Goal: Task Accomplishment & Management: Manage account settings

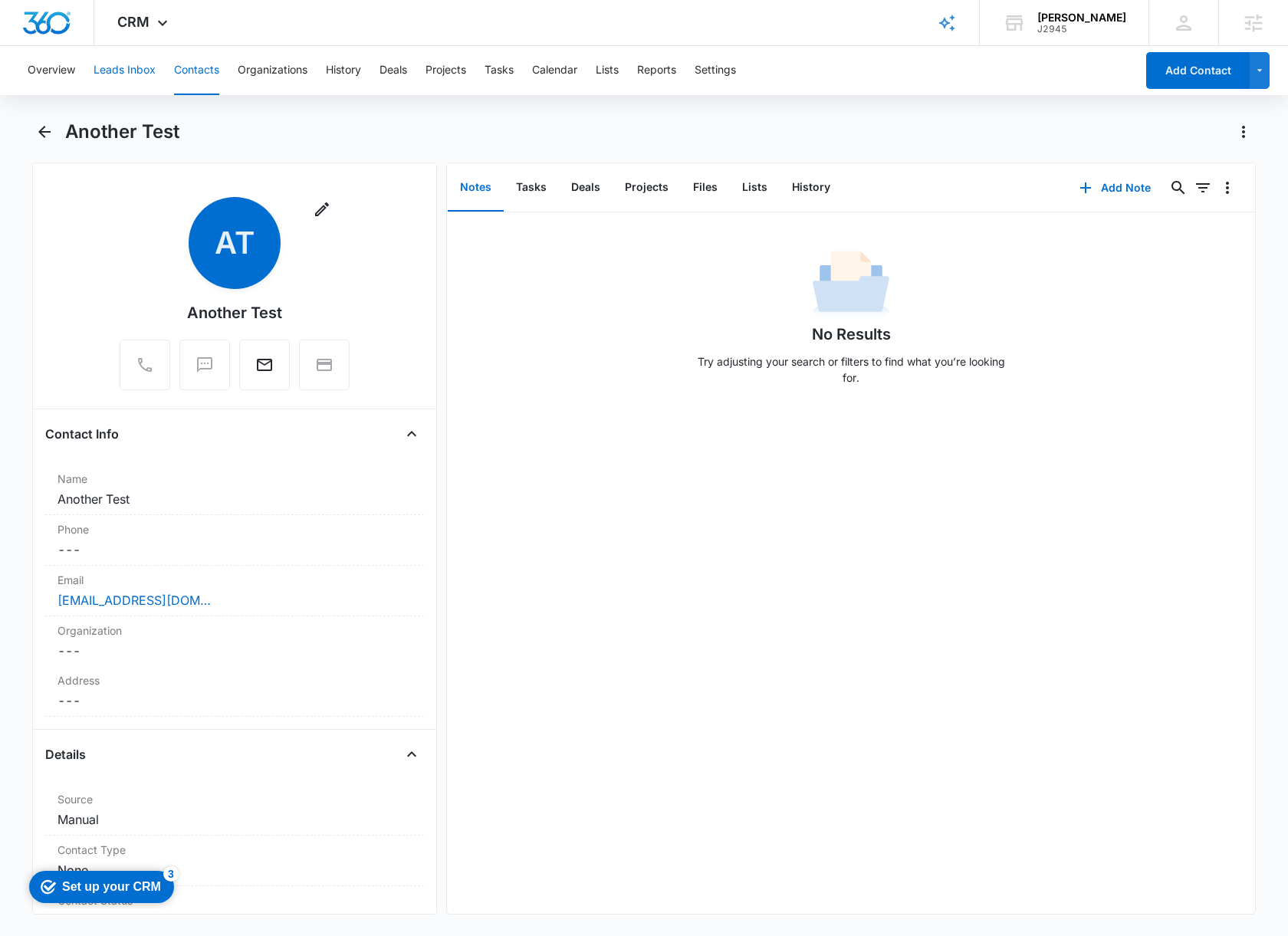
click at [138, 78] on button "Leads Inbox" at bounding box center [124, 71] width 62 height 49
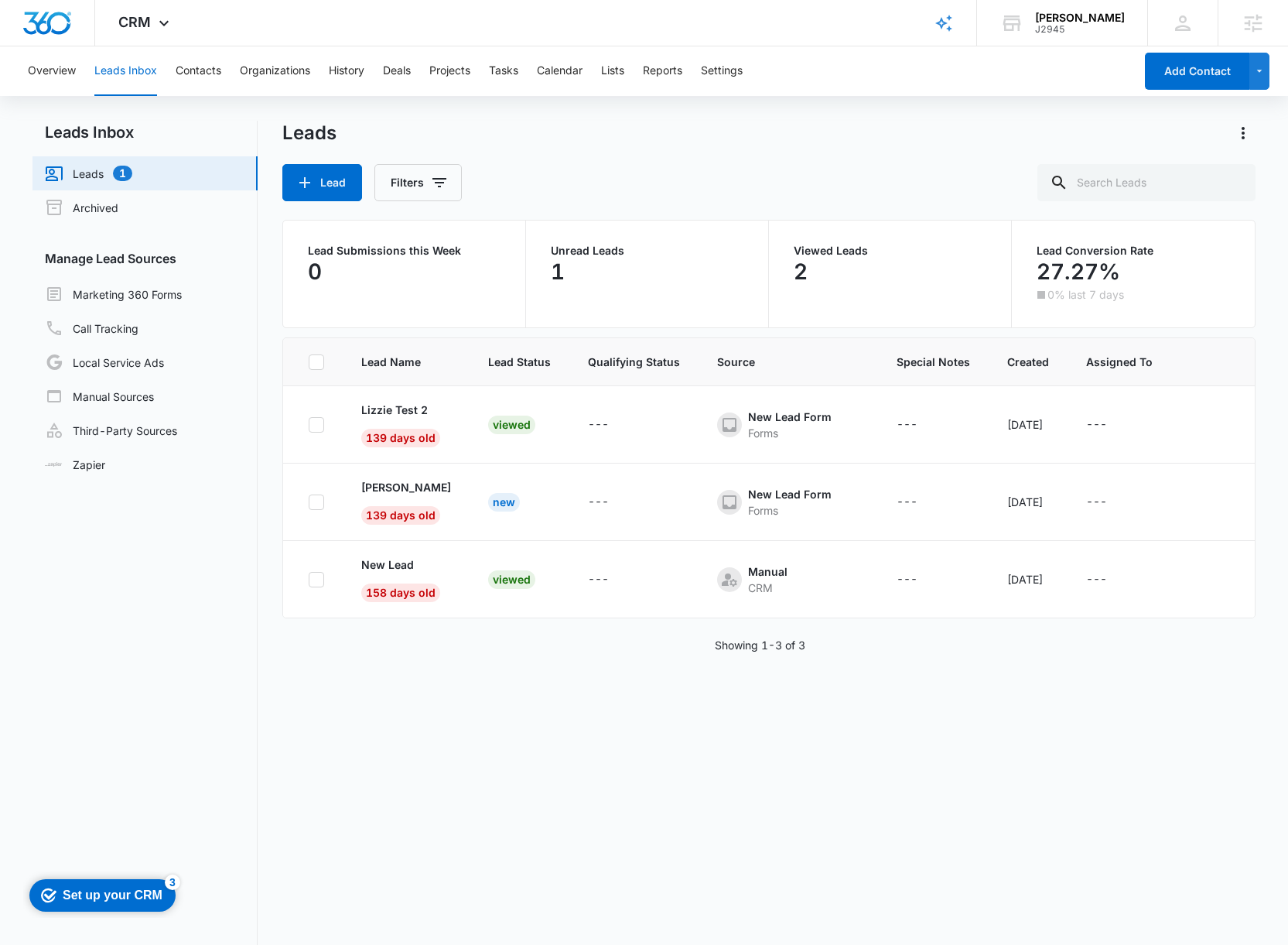
click at [398, 365] on span "Lead Name" at bounding box center [406, 362] width 90 height 16
click at [533, 365] on span "Lead Status" at bounding box center [519, 362] width 63 height 16
click at [631, 360] on span "Qualifying Status" at bounding box center [634, 362] width 92 height 16
click at [741, 361] on span "Source" at bounding box center [788, 362] width 143 height 16
click at [927, 365] on span "Special Notes" at bounding box center [934, 362] width 73 height 16
